Goal: Task Accomplishment & Management: Manage account settings

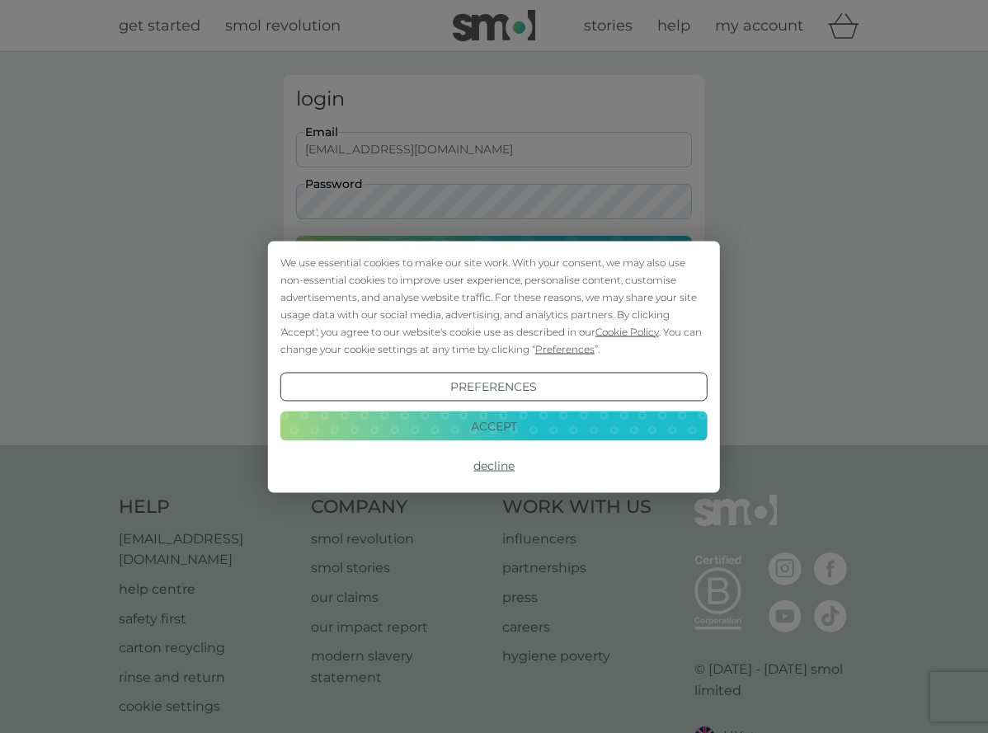
click at [496, 423] on button "Accept" at bounding box center [493, 426] width 427 height 30
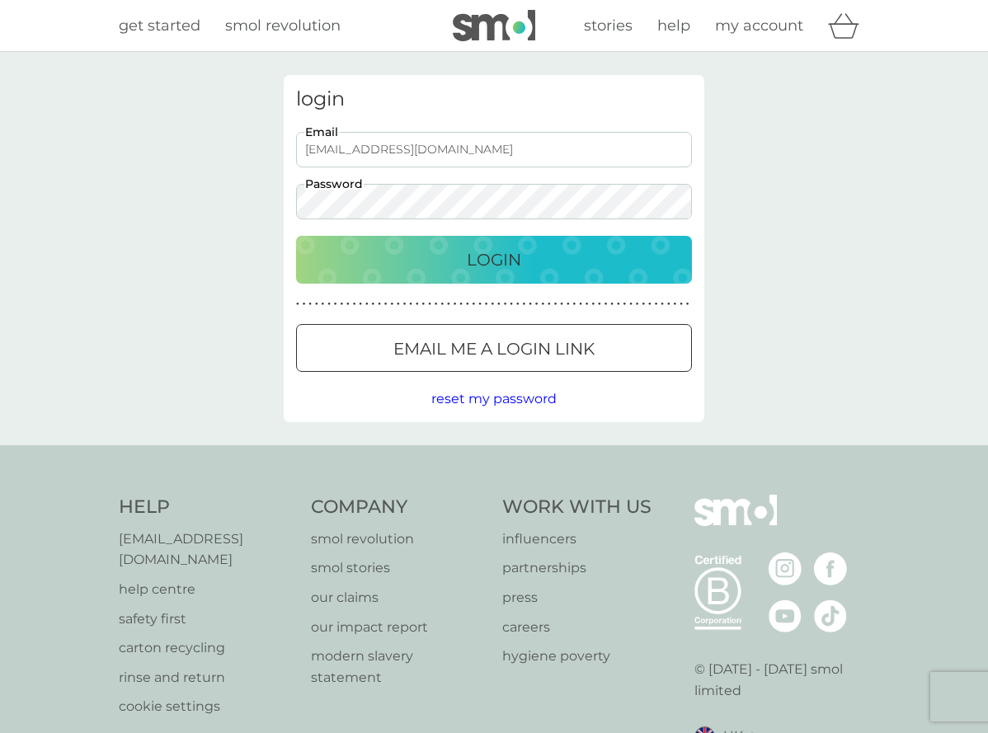
click at [485, 256] on p "Login" at bounding box center [494, 260] width 54 height 26
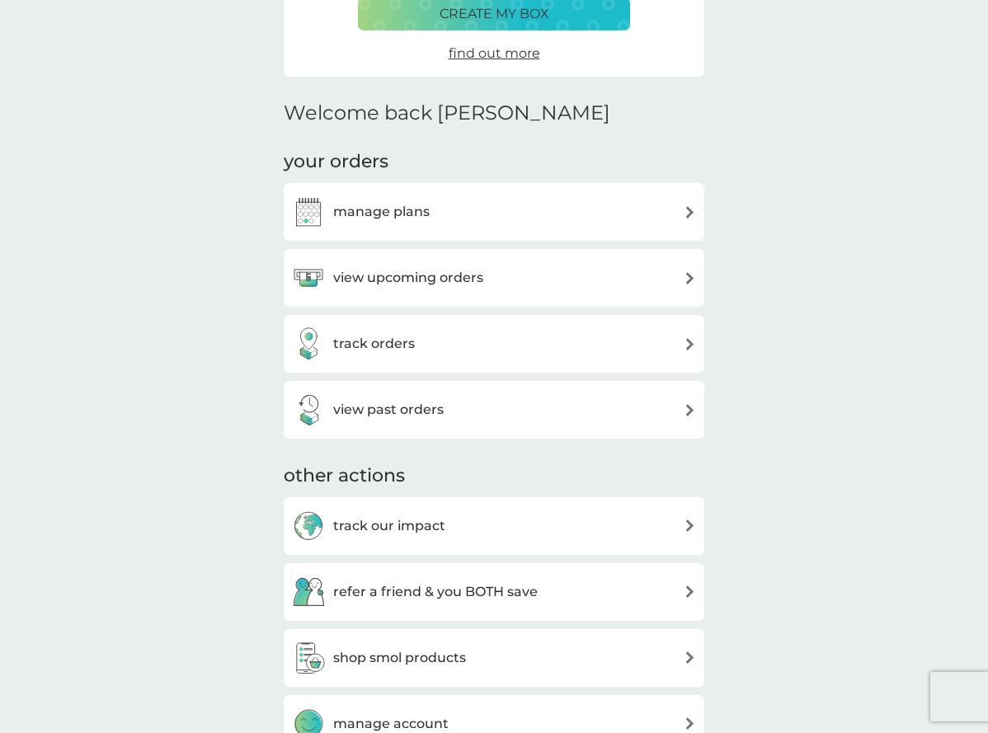
scroll to position [336, 0]
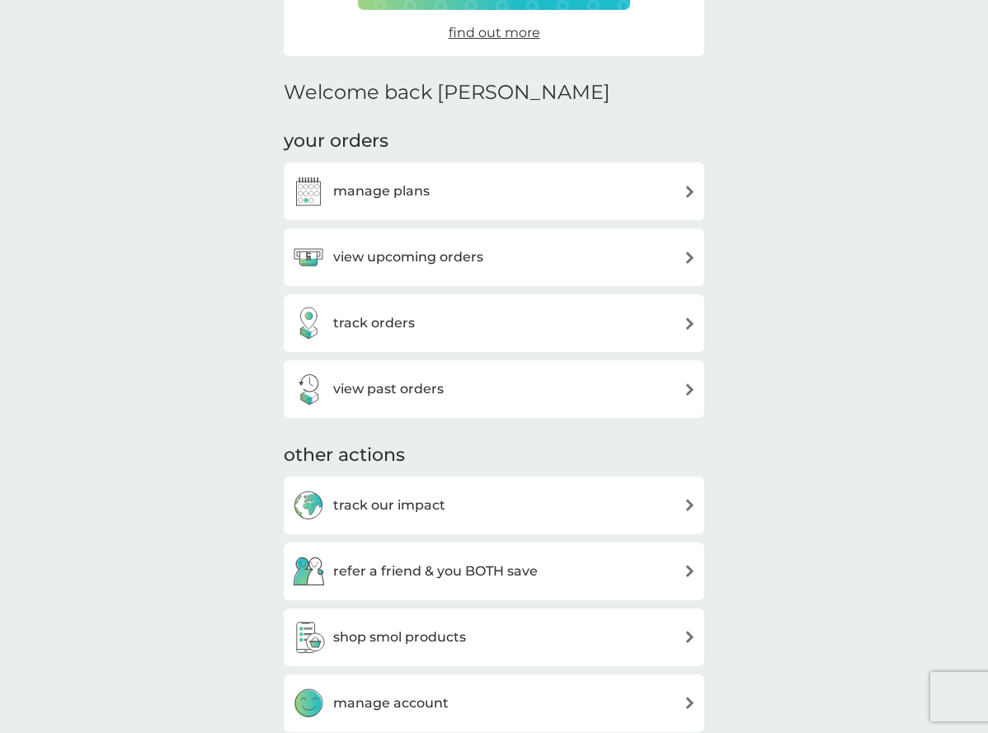
click at [687, 323] on img at bounding box center [690, 323] width 12 height 12
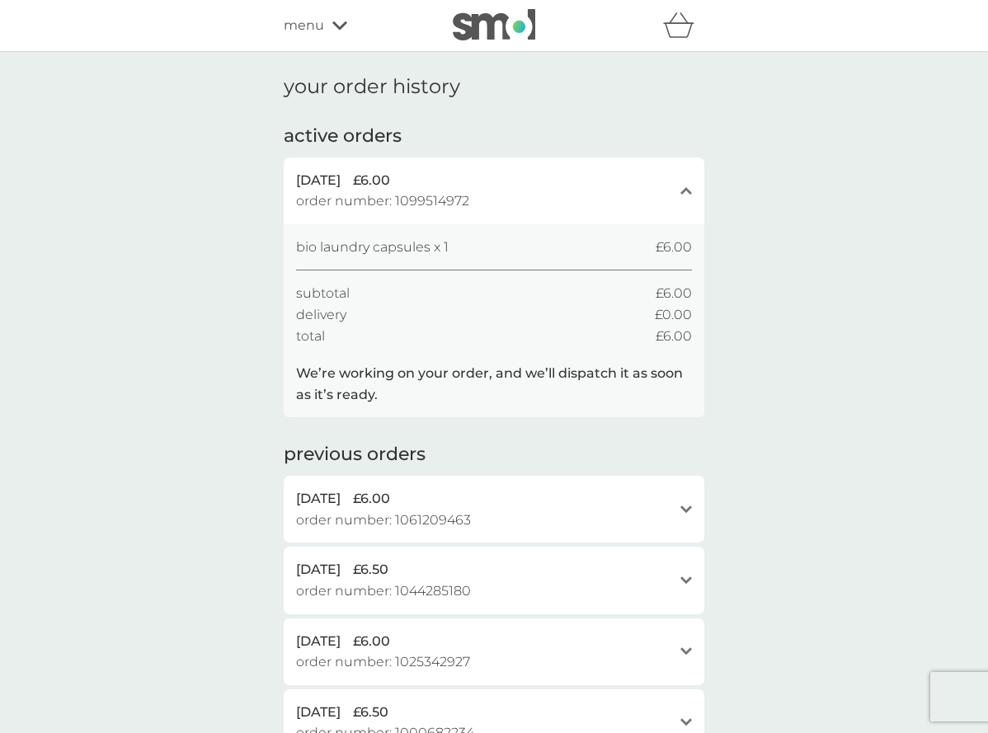
click at [336, 21] on icon at bounding box center [339, 26] width 15 height 10
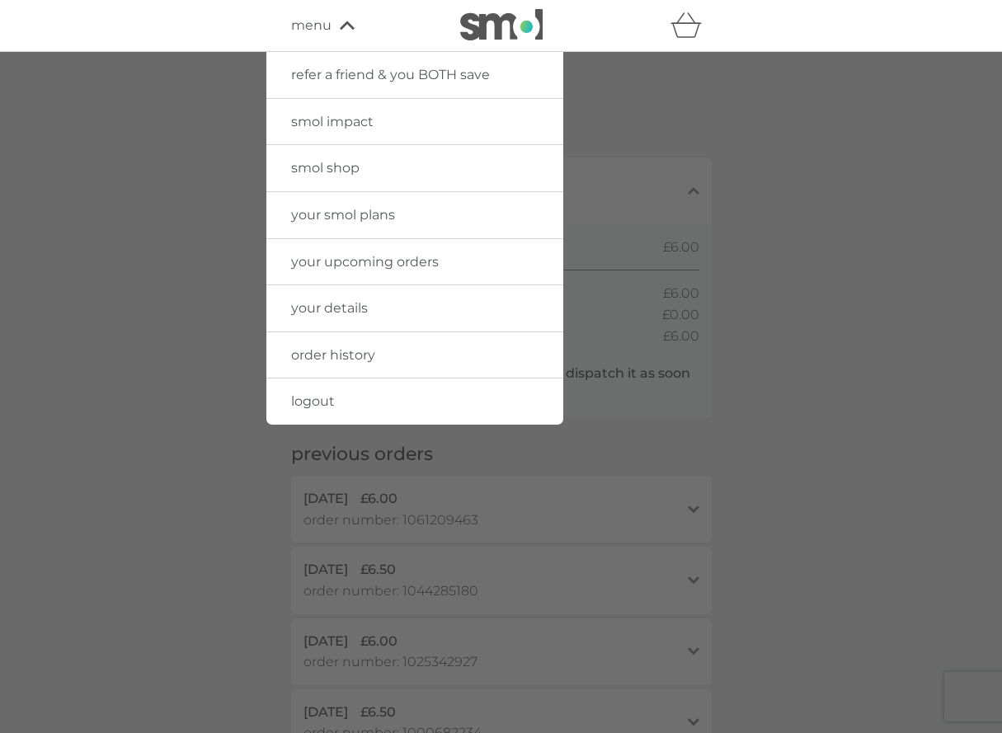
click at [322, 212] on span "your smol plans" at bounding box center [343, 215] width 104 height 16
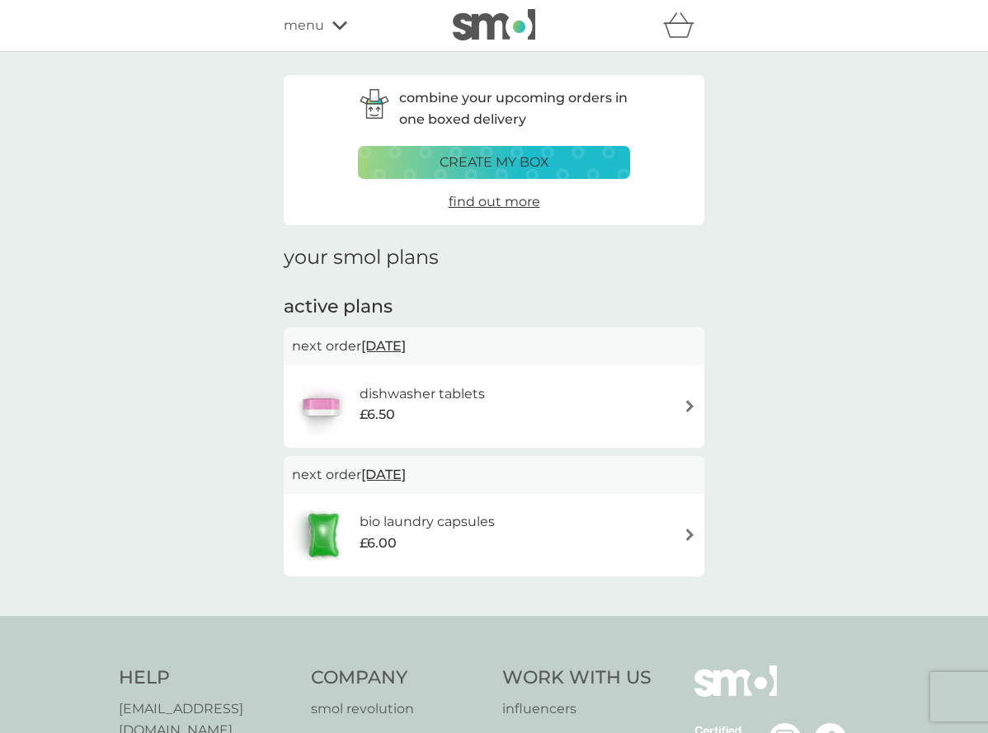
click at [688, 533] on img at bounding box center [690, 535] width 12 height 12
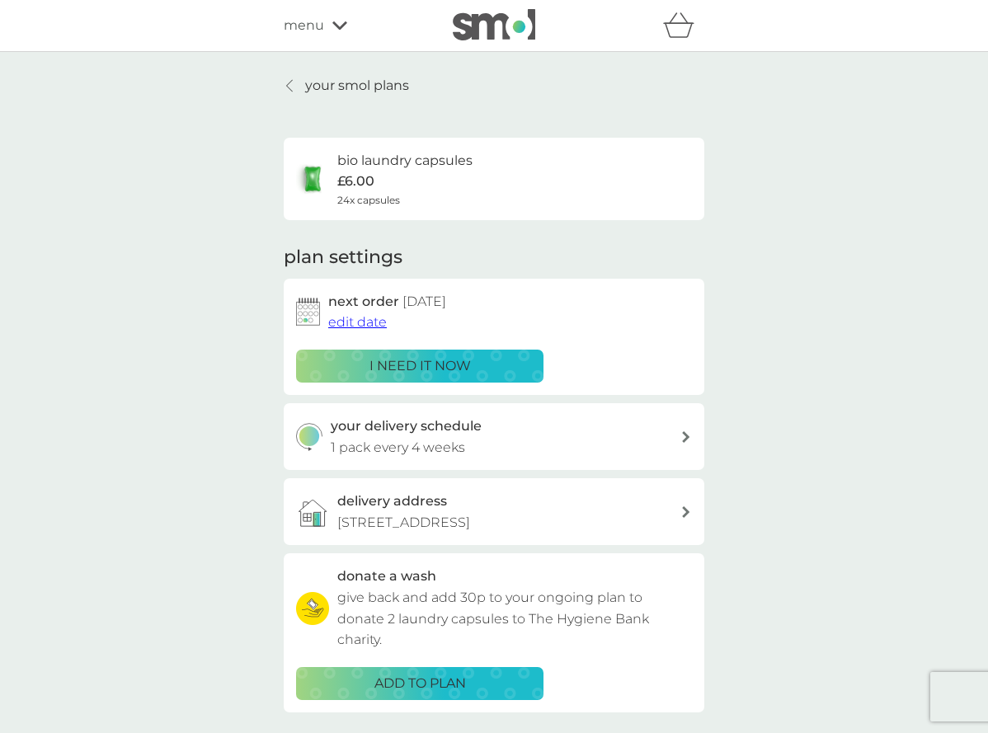
click at [284, 84] on link "your smol plans" at bounding box center [346, 85] width 125 height 21
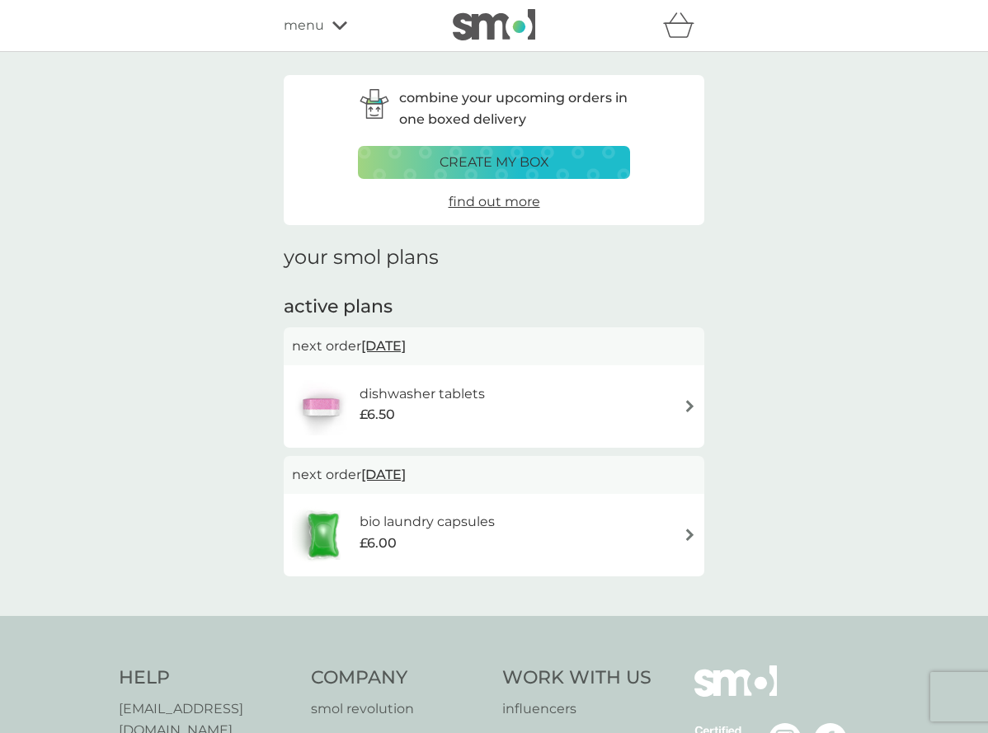
click at [688, 403] on img at bounding box center [690, 406] width 12 height 12
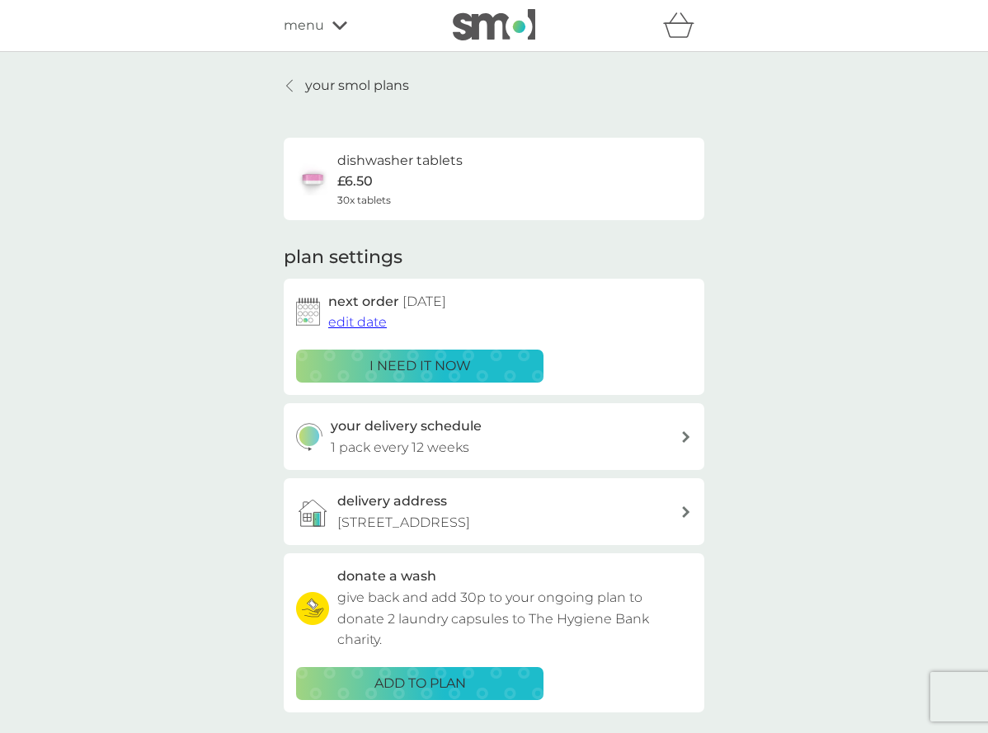
click at [332, 20] on div "menu" at bounding box center [354, 25] width 140 height 21
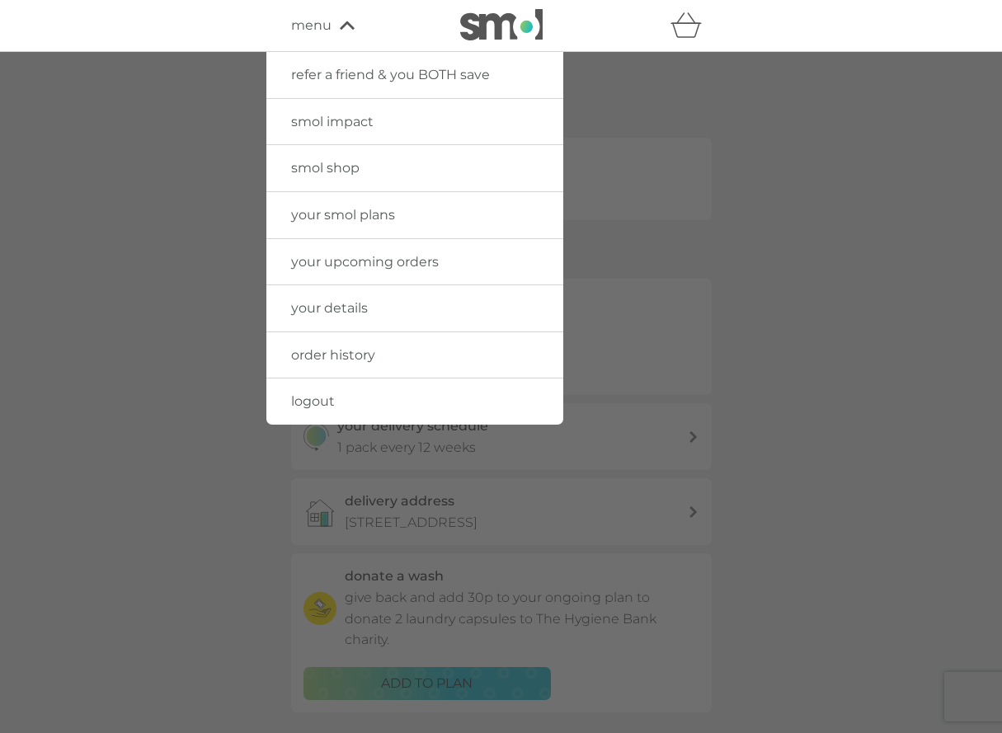
click at [312, 402] on span "logout" at bounding box center [313, 401] width 44 height 16
